Goal: Find specific page/section: Find specific page/section

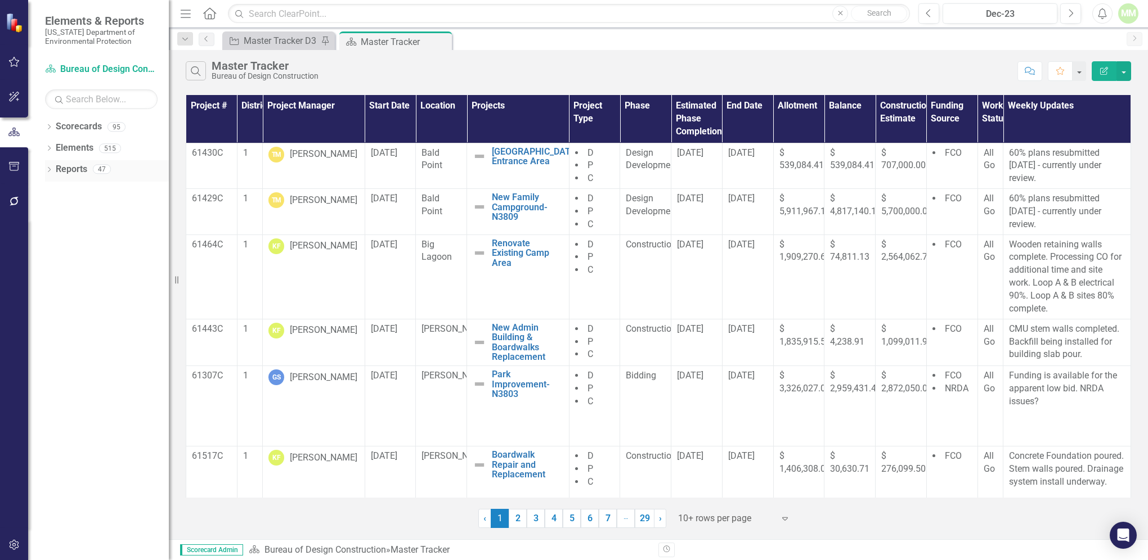
click at [86, 169] on link "Reports" at bounding box center [72, 169] width 32 height 13
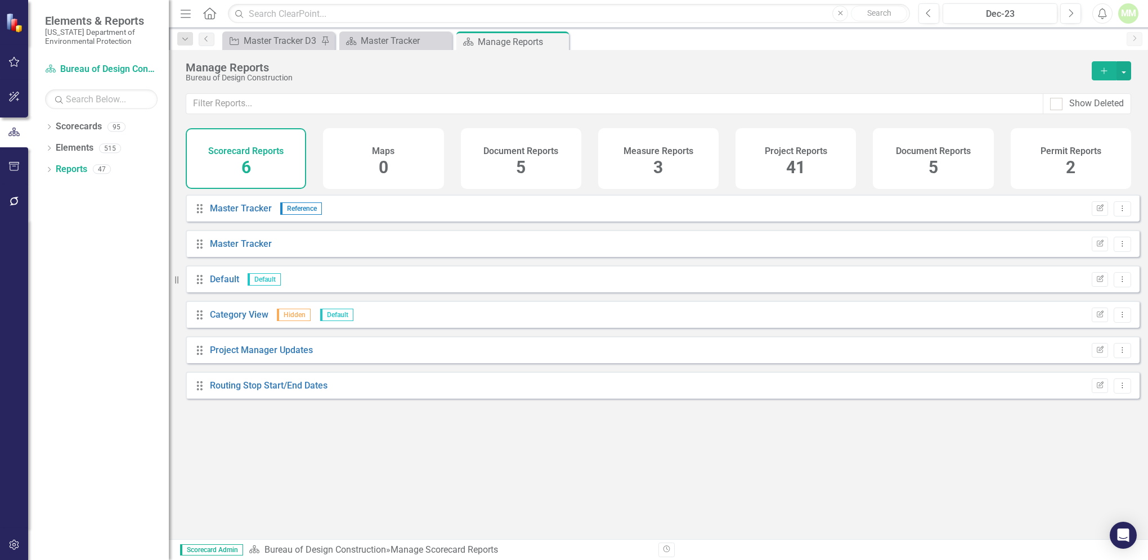
click at [797, 169] on span "41" at bounding box center [795, 168] width 19 height 20
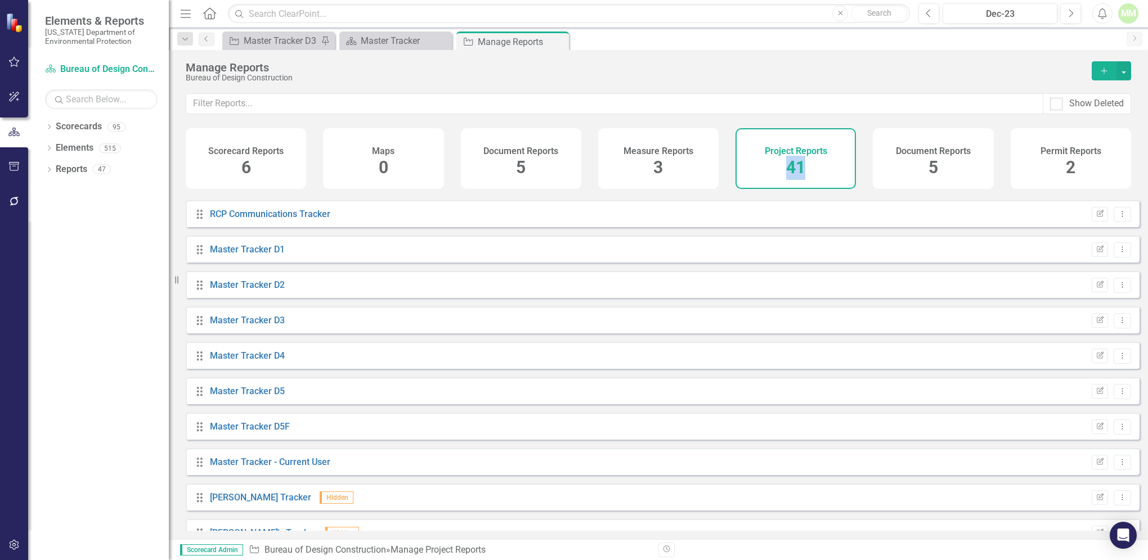
scroll to position [553, 0]
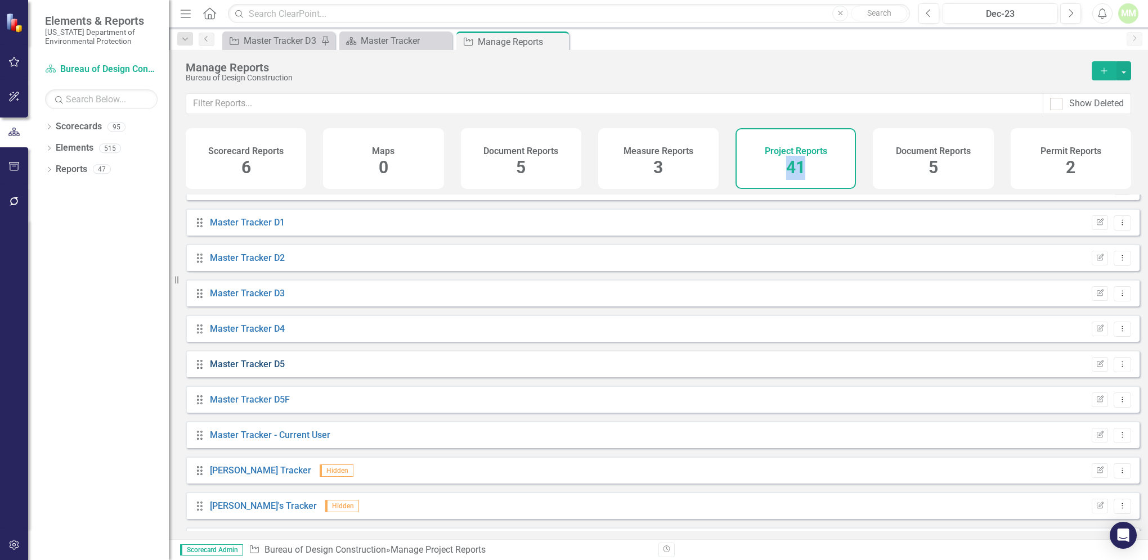
click at [238, 370] on link "Master Tracker D5" at bounding box center [247, 364] width 75 height 11
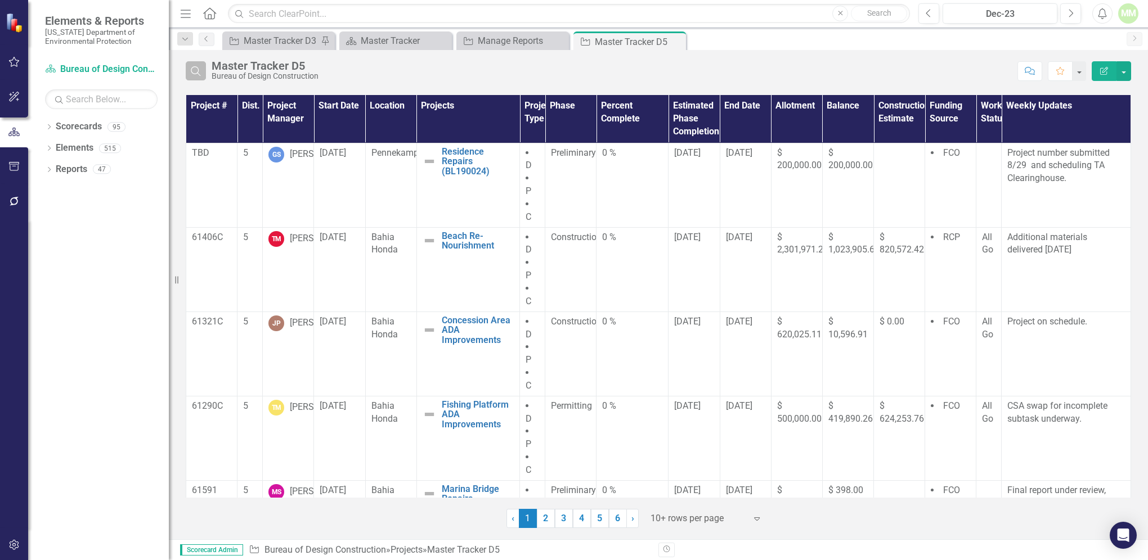
click at [191, 68] on icon "Search" at bounding box center [196, 71] width 12 height 10
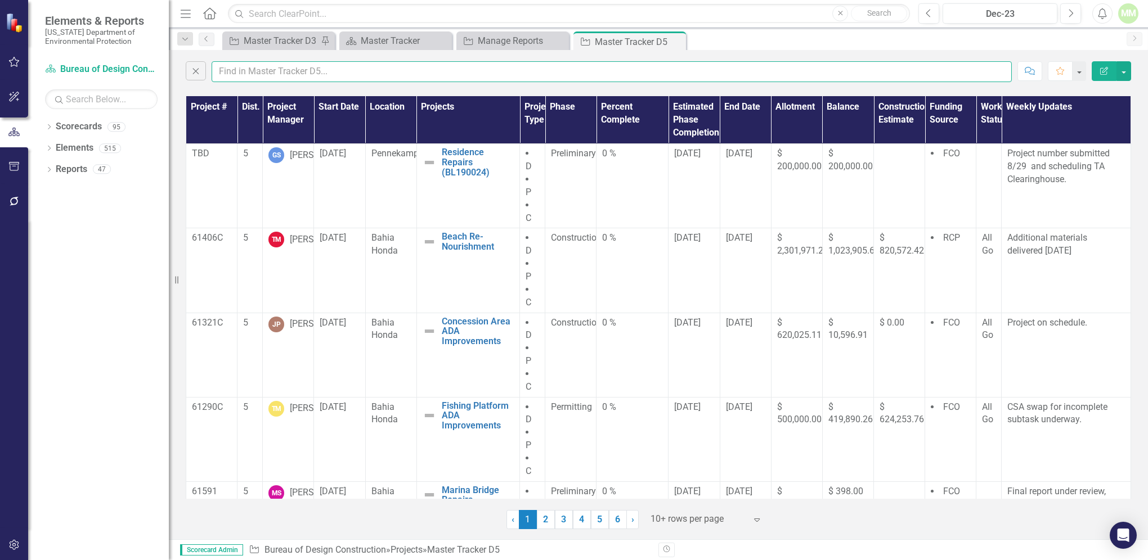
click at [240, 70] on input "text" at bounding box center [612, 71] width 800 height 21
type input "[PERSON_NAME]"
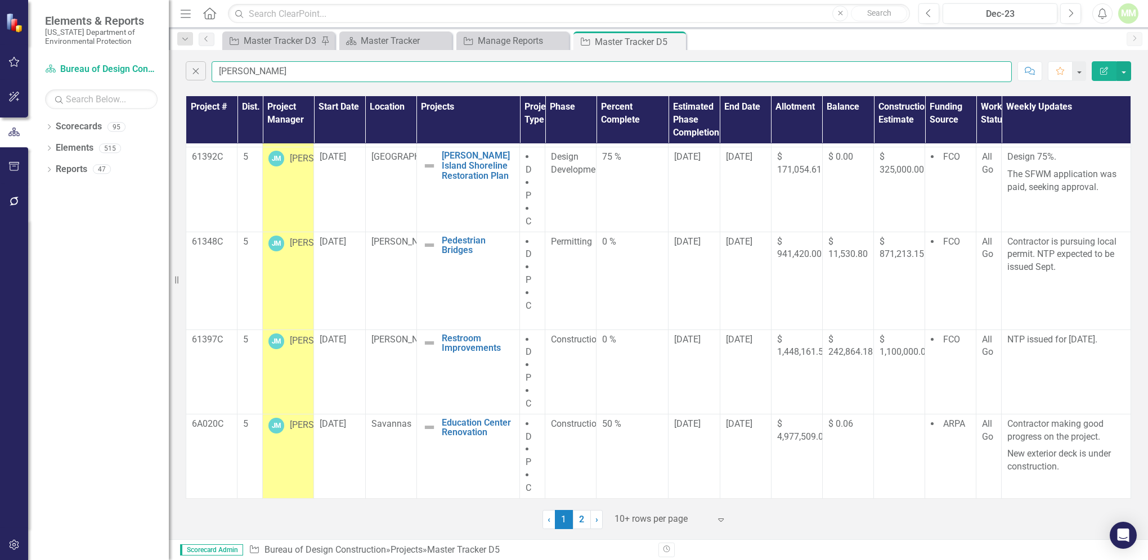
scroll to position [464, 0]
click at [597, 520] on span "›" at bounding box center [596, 519] width 3 height 11
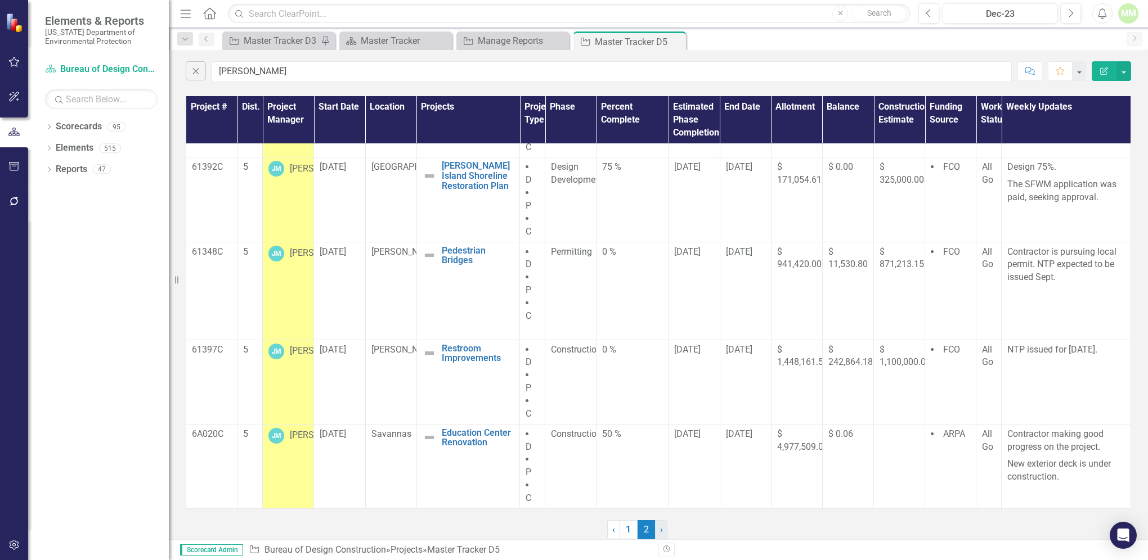
scroll to position [0, 0]
